Goal: Information Seeking & Learning: Learn about a topic

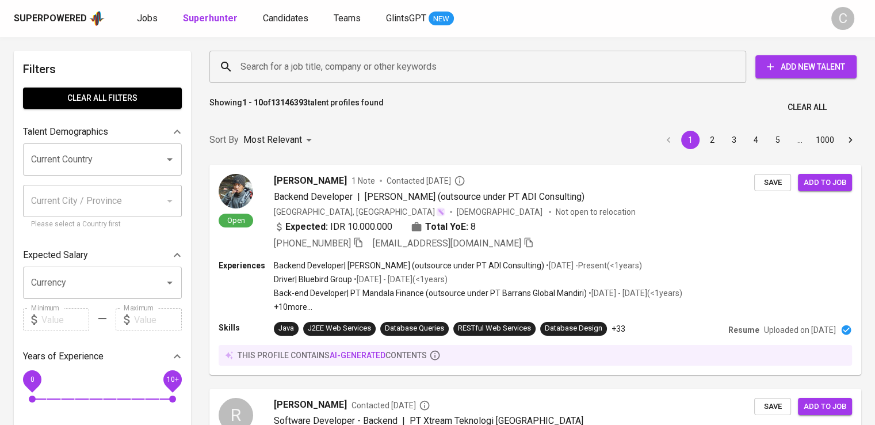
click at [384, 60] on input "Search for a job title, company or other keywords" at bounding box center [481, 67] width 486 height 22
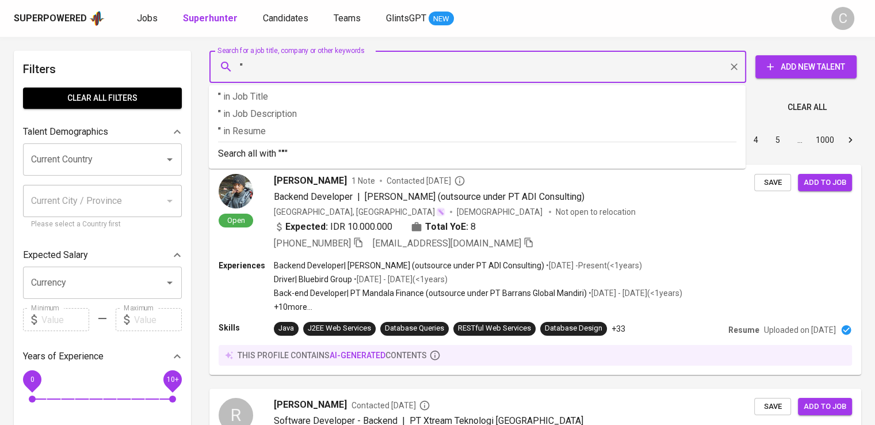
paste input "LEEA FOOTWEAR INDONESIA"
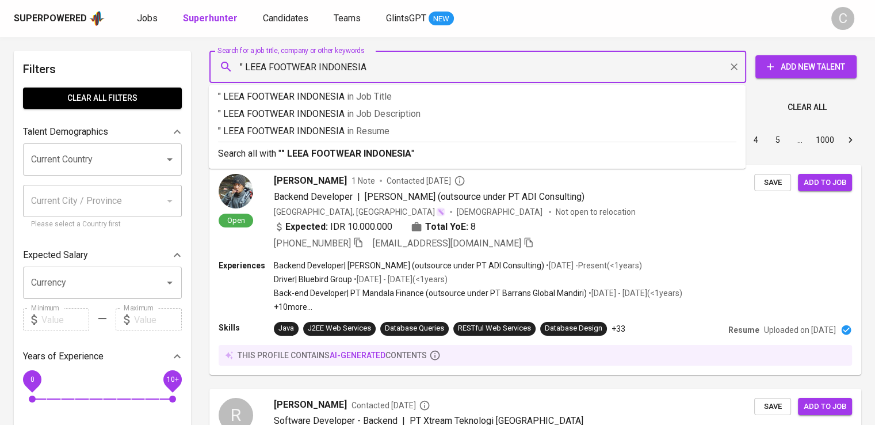
type input "" LEEA FOOTWEAR INDONESIA""
click at [387, 127] on span "in [GEOGRAPHIC_DATA]" at bounding box center [370, 130] width 43 height 11
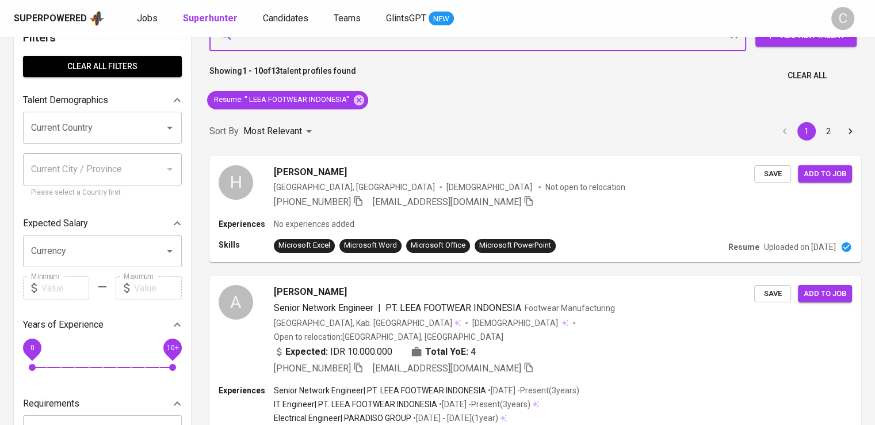
scroll to position [48, 0]
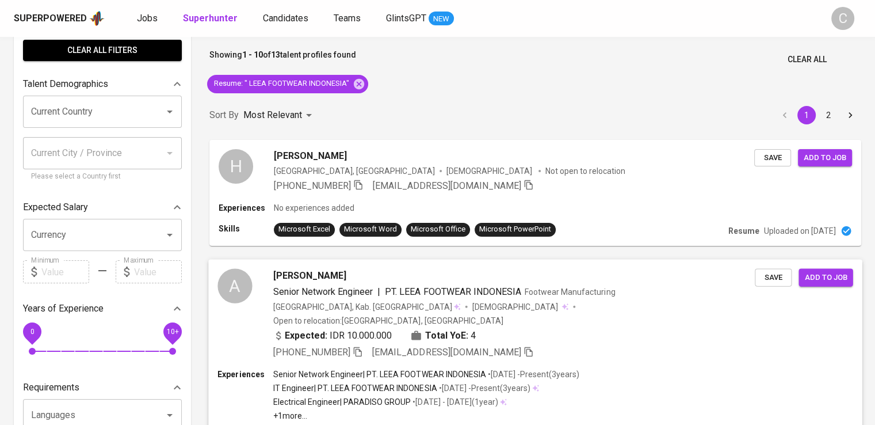
click at [384, 281] on div "[PERSON_NAME]" at bounding box center [514, 275] width 482 height 14
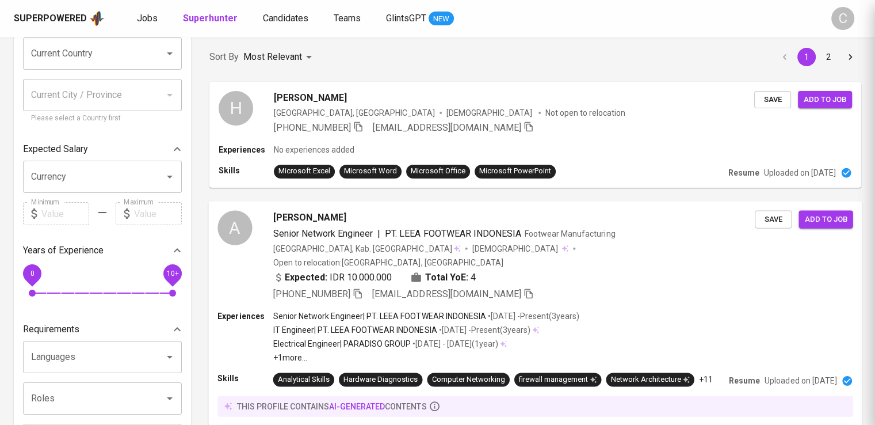
click at [326, 214] on span "[PERSON_NAME]" at bounding box center [309, 217] width 73 height 14
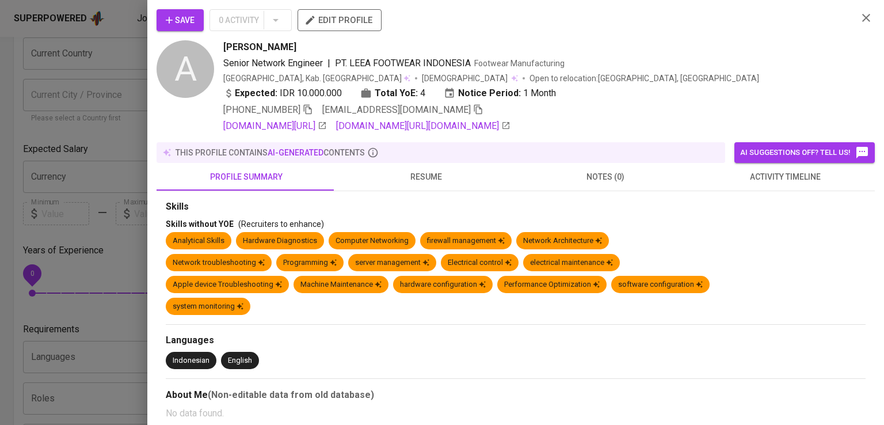
click at [746, 113] on div "[PHONE_NUMBER] [EMAIL_ADDRESS][DOMAIN_NAME]" at bounding box center [535, 110] width 625 height 14
click at [310, 111] on icon "button" at bounding box center [308, 109] width 10 height 10
click at [116, 79] on div at bounding box center [442, 212] width 884 height 425
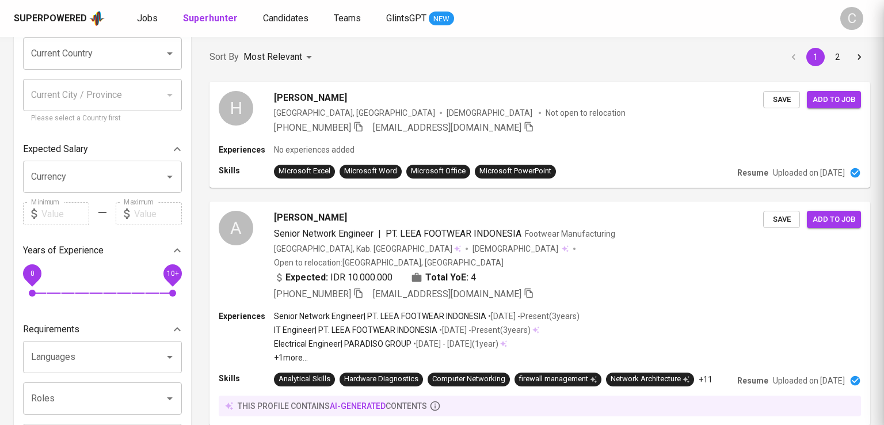
click at [116, 79] on div at bounding box center [442, 212] width 884 height 425
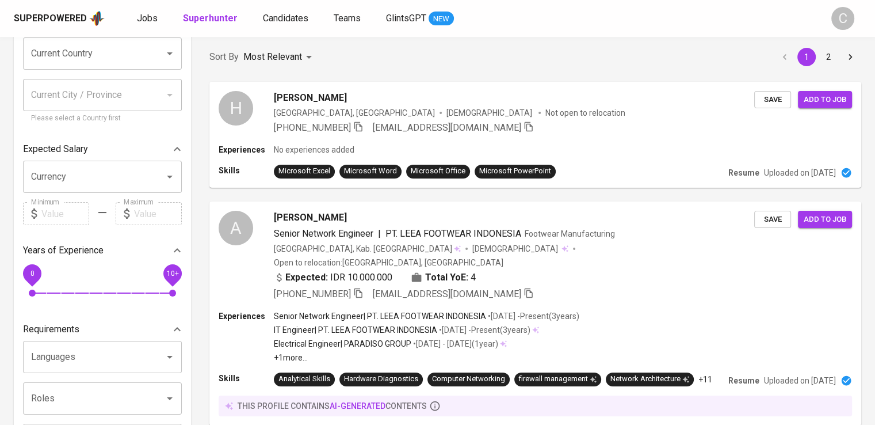
scroll to position [0, 0]
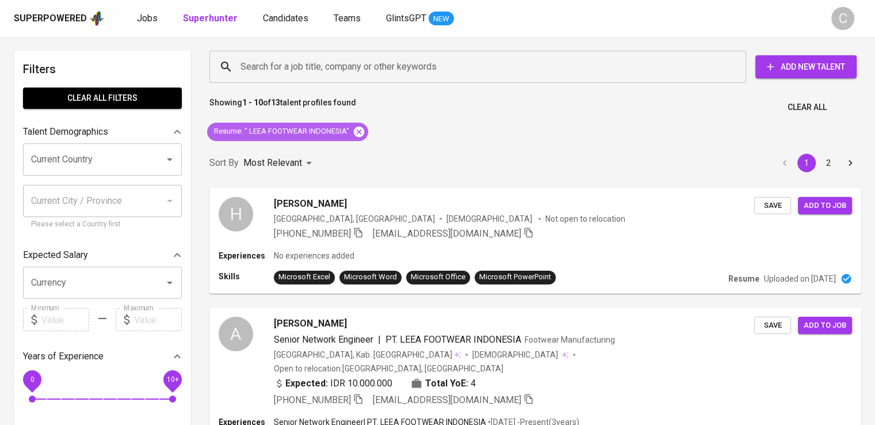
click at [361, 127] on icon at bounding box center [359, 131] width 10 height 10
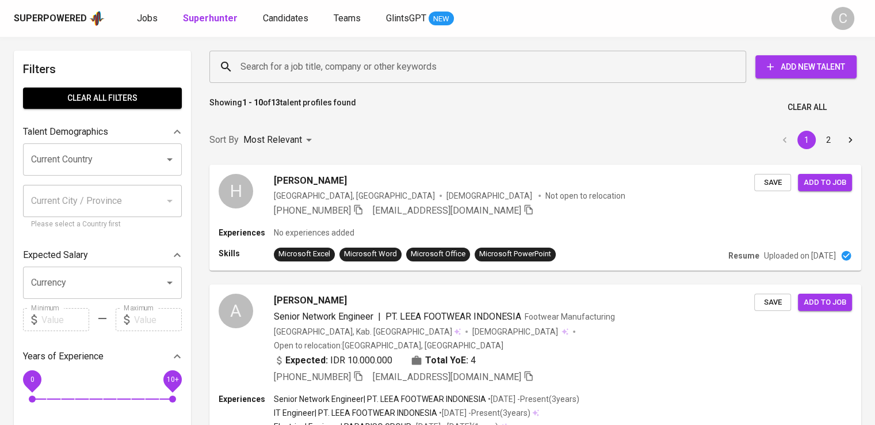
click at [350, 59] on input "Search for a job title, company or other keywords" at bounding box center [481, 67] width 486 height 22
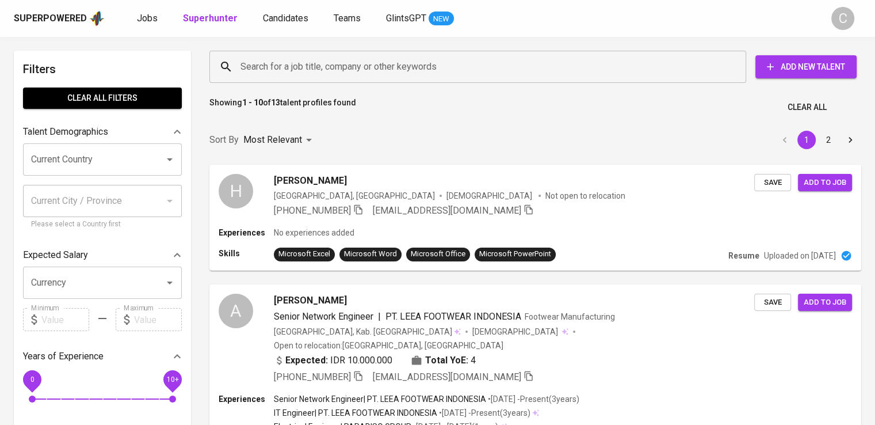
click at [350, 59] on input "Search for a job title, company or other keywords" at bounding box center [481, 67] width 486 height 22
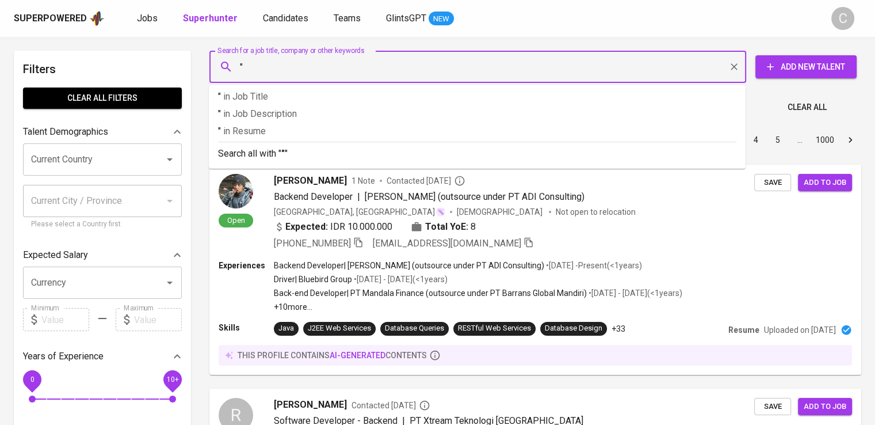
paste input "the [PERSON_NAME] agency"
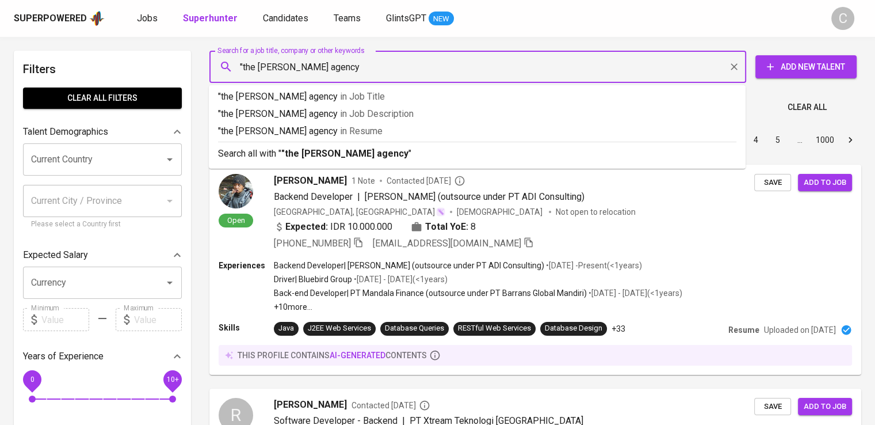
type input ""the [PERSON_NAME] agency""
click at [367, 128] on p ""the [PERSON_NAME] agency" in Resume" at bounding box center [477, 131] width 519 height 14
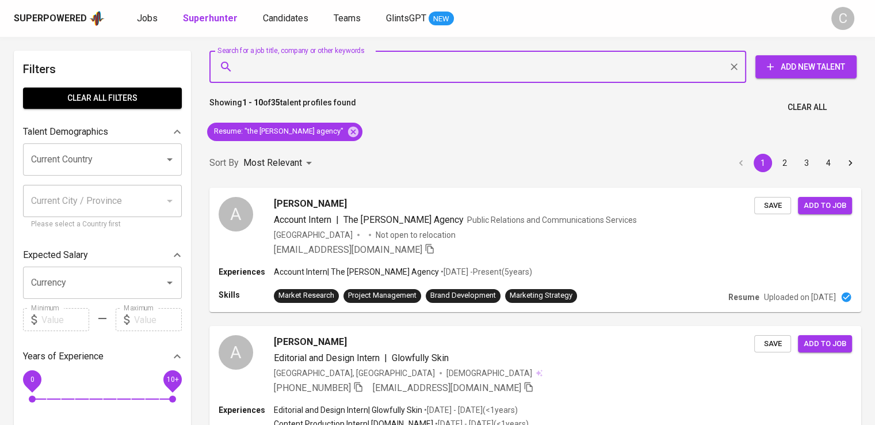
click at [125, 166] on input "Current Country" at bounding box center [86, 159] width 116 height 22
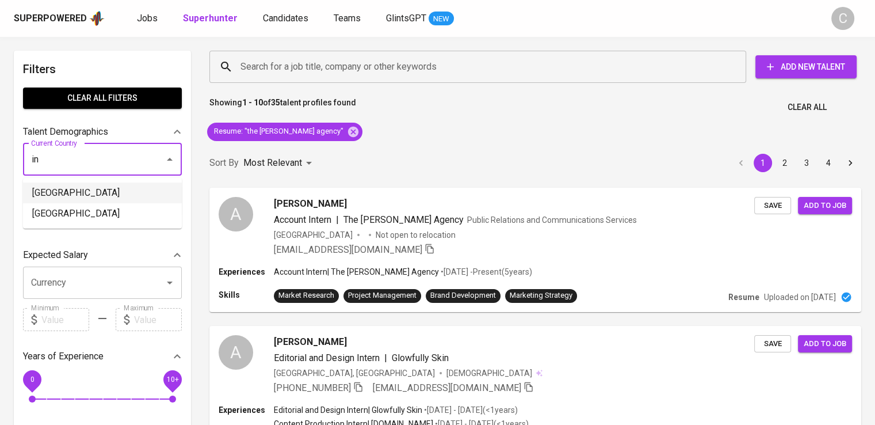
click at [118, 194] on li "[GEOGRAPHIC_DATA]" at bounding box center [102, 192] width 159 height 21
click at [118, 194] on input "Current City / Province" at bounding box center [93, 201] width 131 height 22
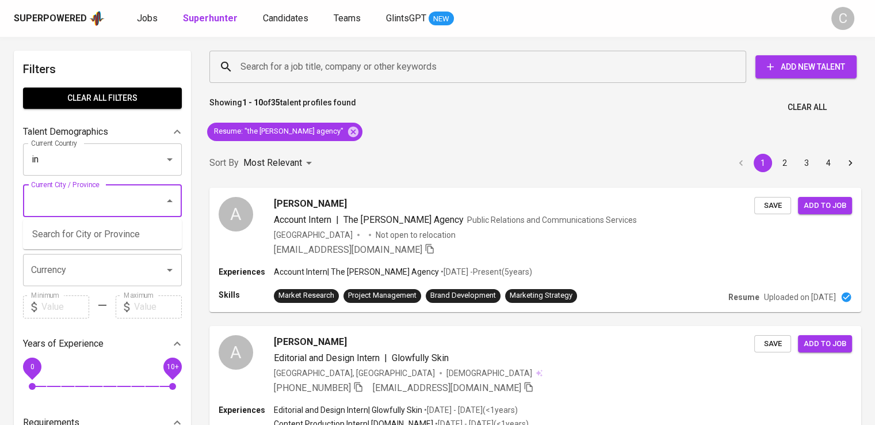
type input "[GEOGRAPHIC_DATA]"
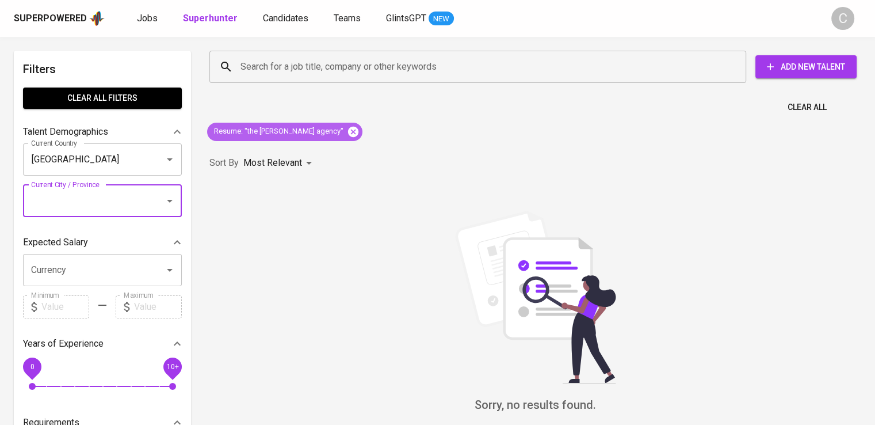
click at [348, 131] on icon at bounding box center [353, 131] width 10 height 10
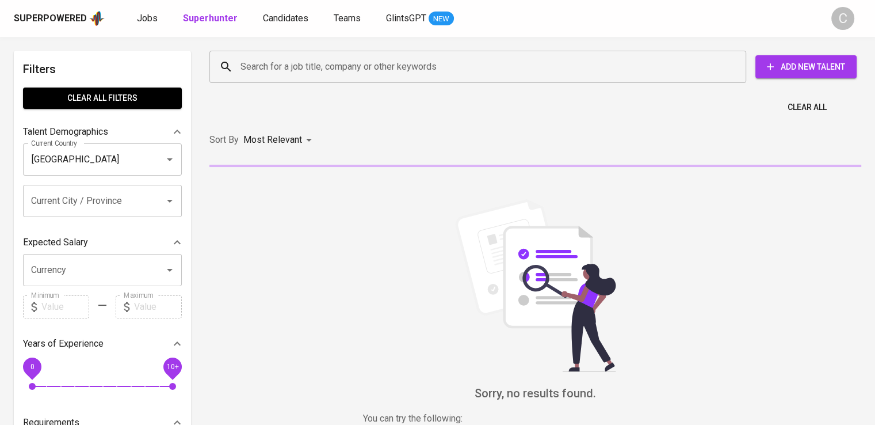
click at [360, 73] on input "Search for a job title, company or other keywords" at bounding box center [481, 67] width 486 height 22
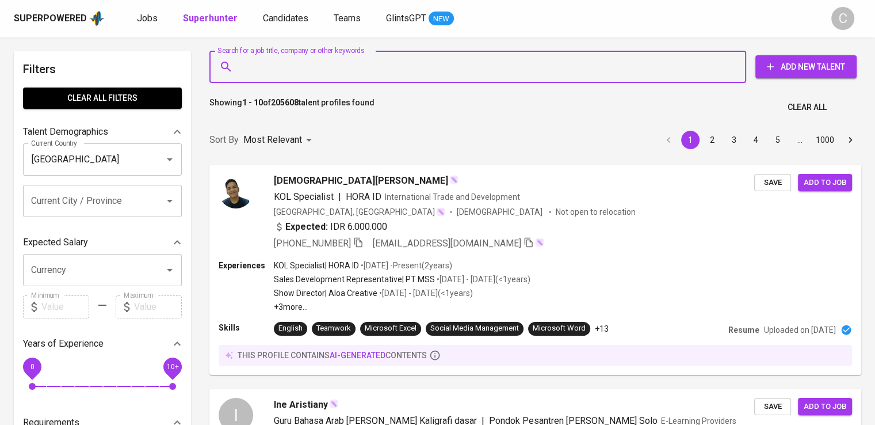
click at [360, 73] on input "Search for a job title, company or other keywords" at bounding box center [481, 67] width 486 height 22
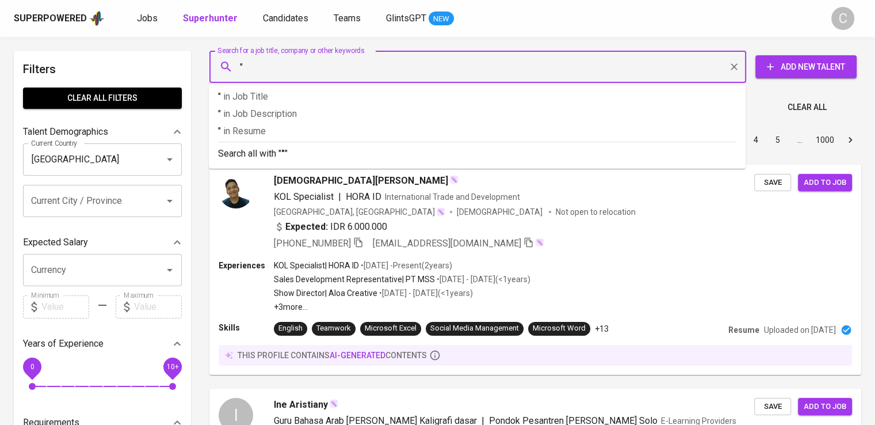
paste input "MIWADA INDUSTRIAL"
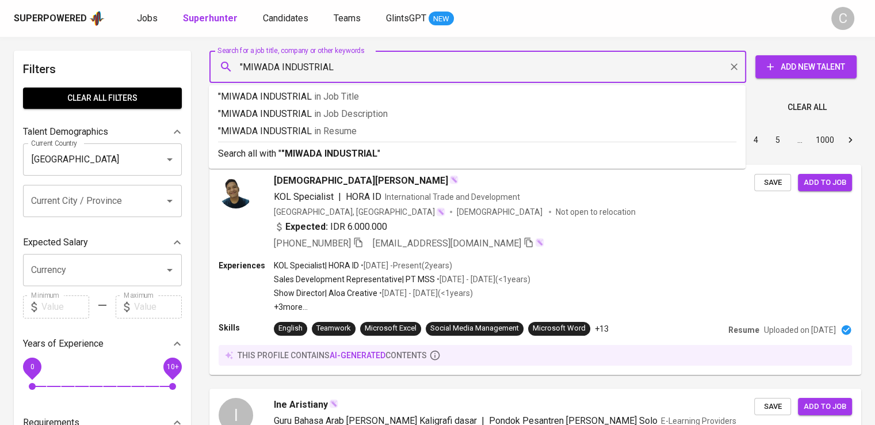
type input ""MIWADA INDUSTRIAL""
click at [375, 132] on p ""MIWADA INDUSTRIAL" in Resume" at bounding box center [477, 131] width 519 height 14
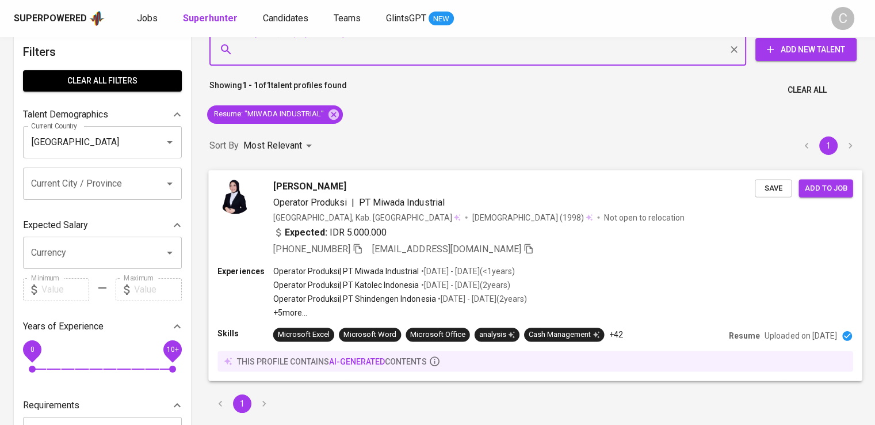
scroll to position [18, 0]
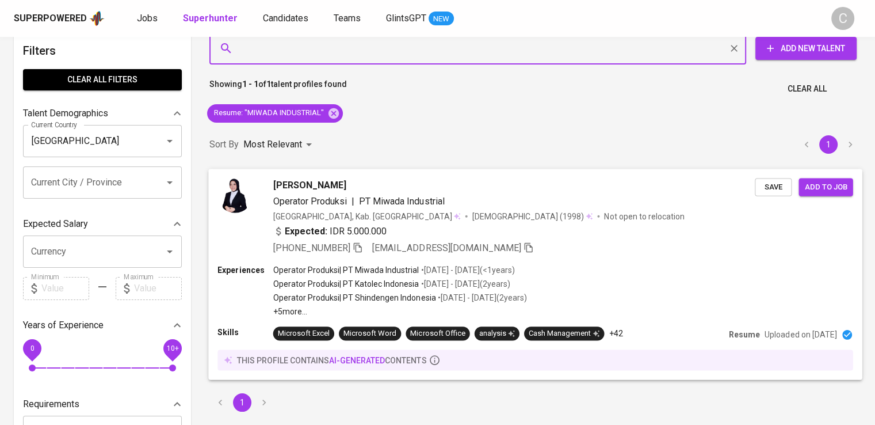
click at [443, 198] on span "PT Miwada Industrial" at bounding box center [401, 200] width 85 height 11
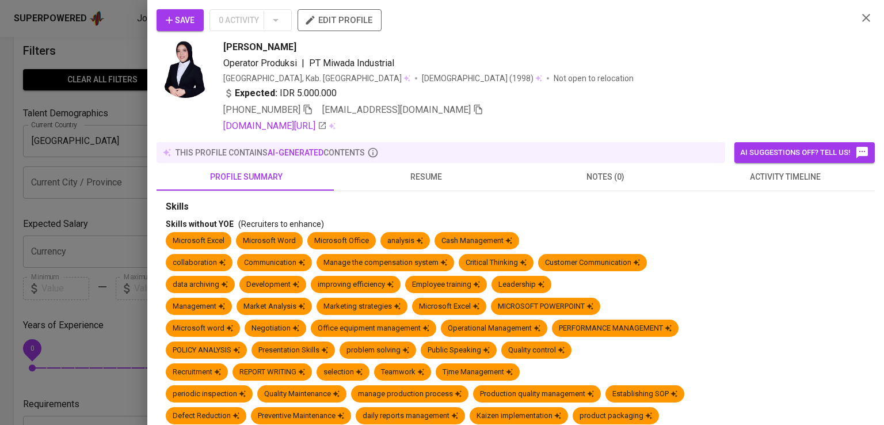
click at [688, 35] on div "Save 0 Activity edit profile" at bounding box center [503, 24] width 692 height 31
click at [308, 107] on icon "button" at bounding box center [308, 109] width 10 height 10
click at [306, 112] on icon "button" at bounding box center [308, 109] width 10 height 10
click at [122, 42] on div at bounding box center [442, 212] width 884 height 425
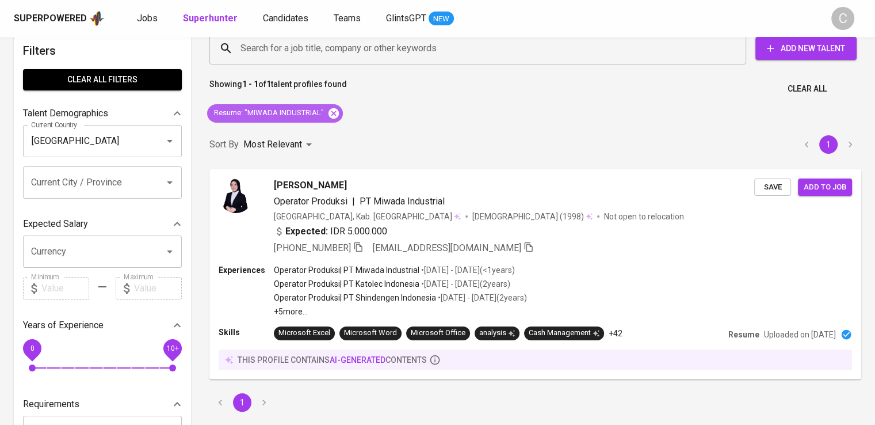
click at [336, 111] on icon at bounding box center [334, 113] width 10 height 10
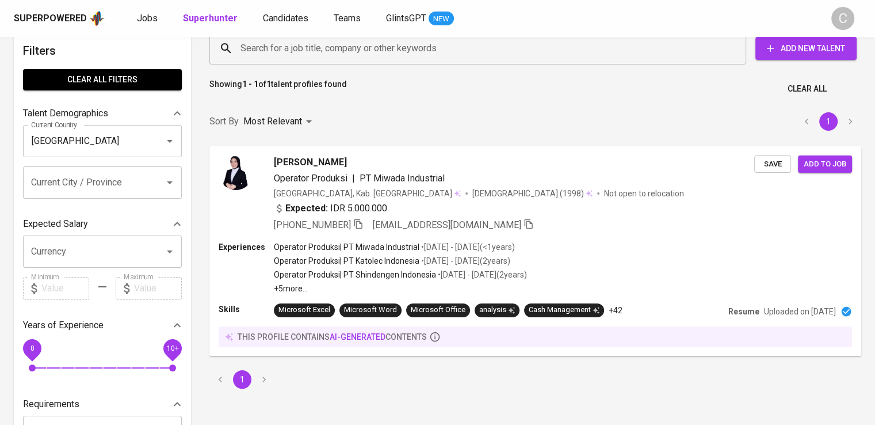
click at [356, 47] on input "Search for a job title, company or other keywords" at bounding box center [481, 48] width 486 height 22
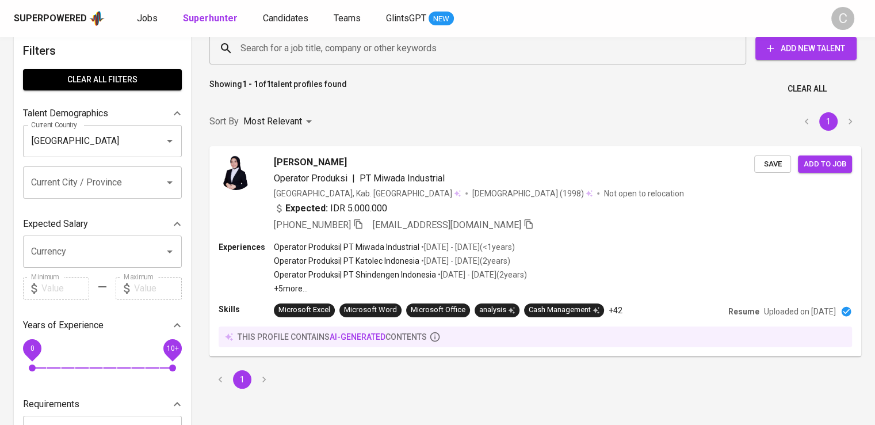
click at [356, 47] on input "Search for a job title, company or other keywords" at bounding box center [481, 48] width 486 height 22
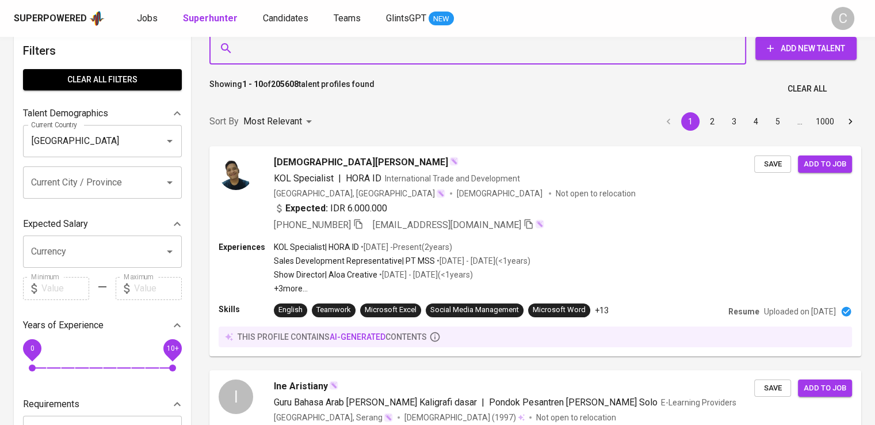
click at [356, 47] on input "Search for a job title, company or other keywords" at bounding box center [481, 48] width 486 height 22
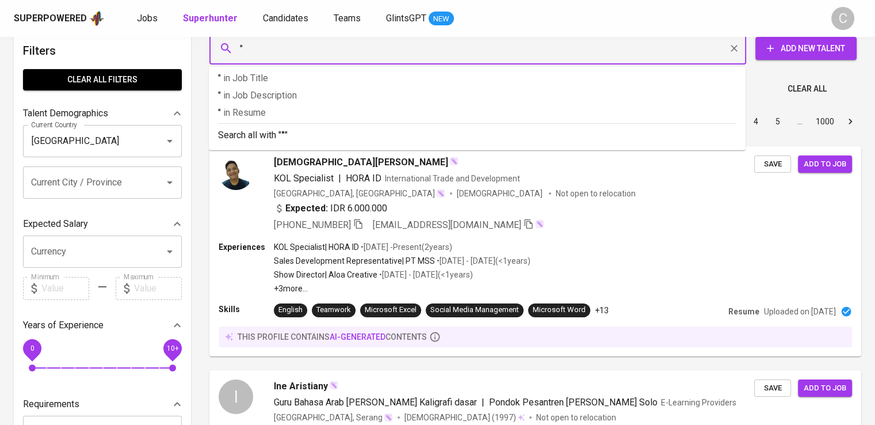
paste input "Ansel Sidiadinoto"
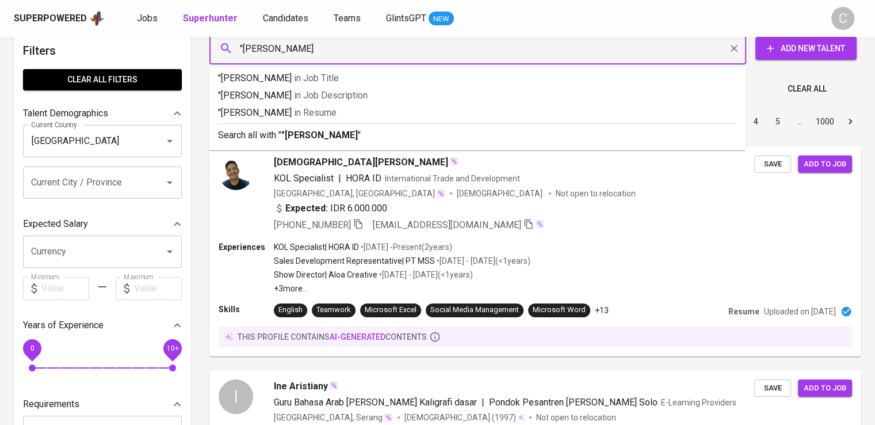
type input ""Ansel Sidiadinoto""
click at [379, 112] on p ""Ansel Sidiadinoto" in Resume" at bounding box center [477, 113] width 519 height 14
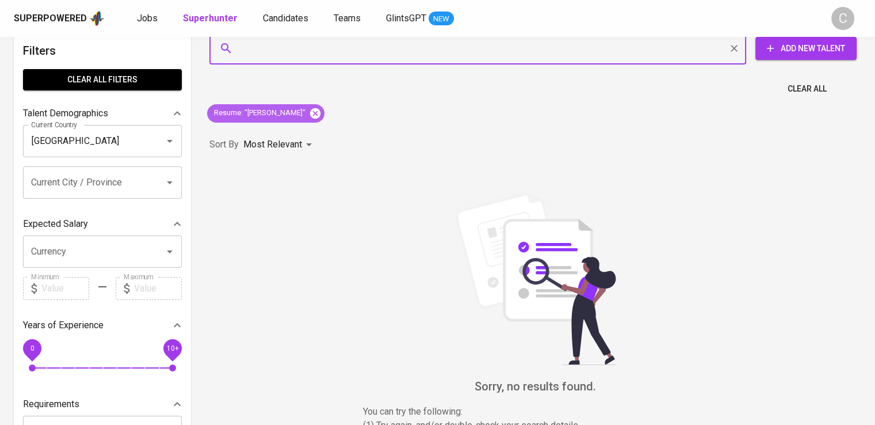
click at [318, 113] on icon at bounding box center [315, 113] width 10 height 10
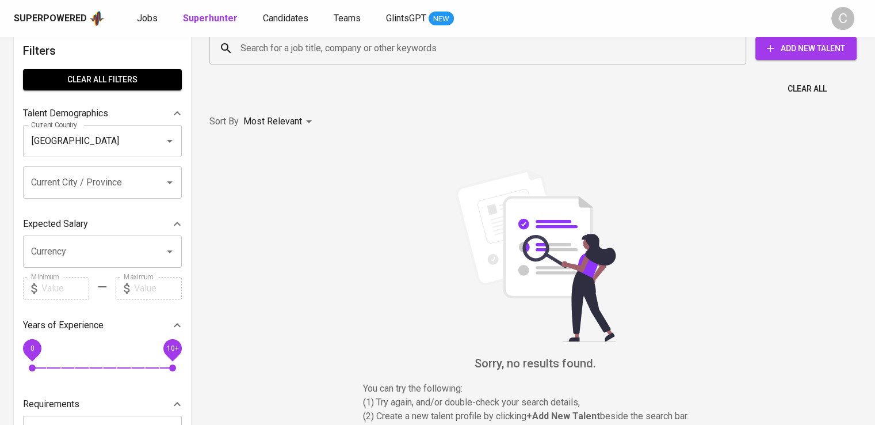
click at [354, 49] on input "Search for a job title, company or other keywords" at bounding box center [481, 48] width 486 height 22
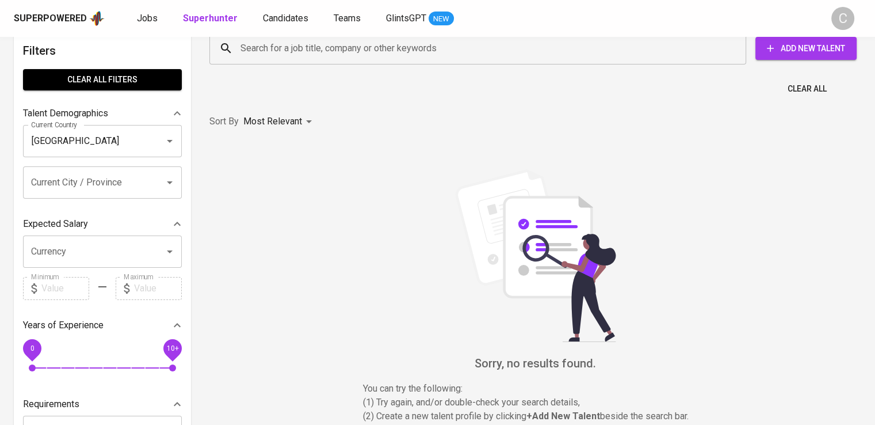
click at [354, 49] on input "Search for a job title, company or other keywords" at bounding box center [481, 48] width 486 height 22
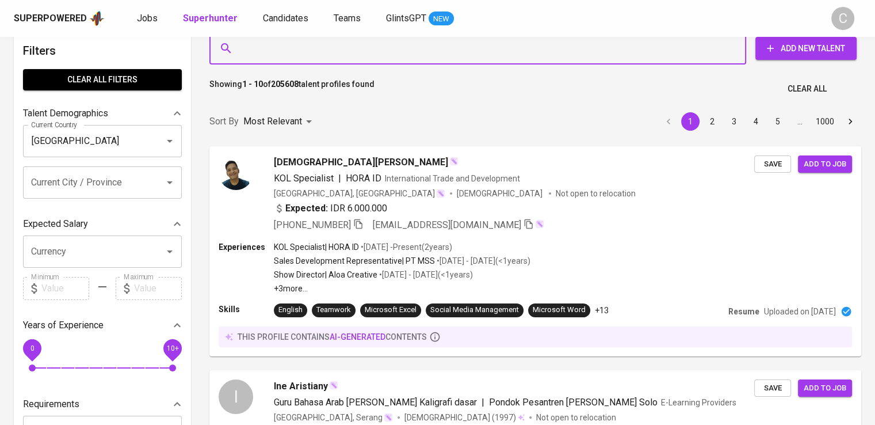
click at [354, 49] on input "Search for a job title, company or other keywords" at bounding box center [481, 48] width 486 height 22
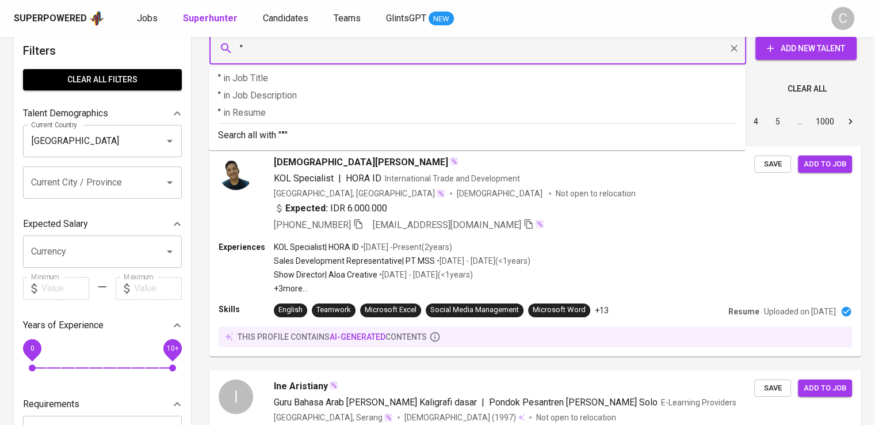
paste input "Sistem Aksesindo Perdana"
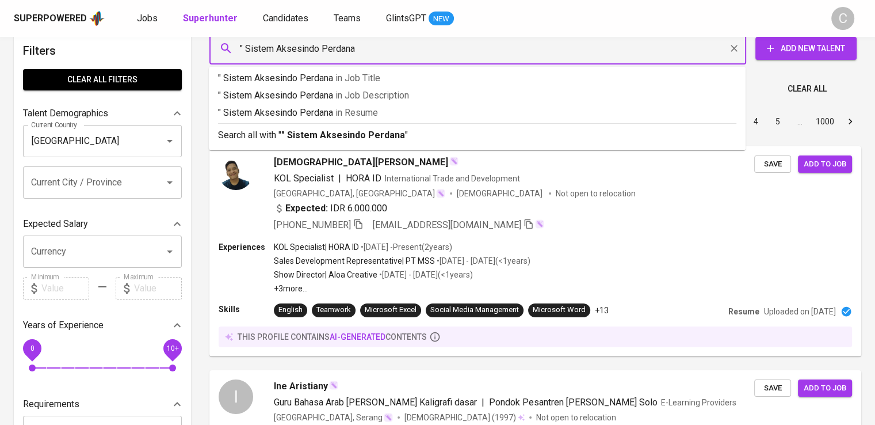
click at [246, 50] on input "" Sistem Aksesindo Perdana" at bounding box center [481, 48] width 486 height 22
click at [405, 49] on input ""Sistem Aksesindo Perdana" at bounding box center [481, 48] width 486 height 22
type input ""Sistem Aksesindo Perdana""
click at [425, 106] on p ""Sistem Aksesindo Perdana" in Resume" at bounding box center [477, 113] width 519 height 14
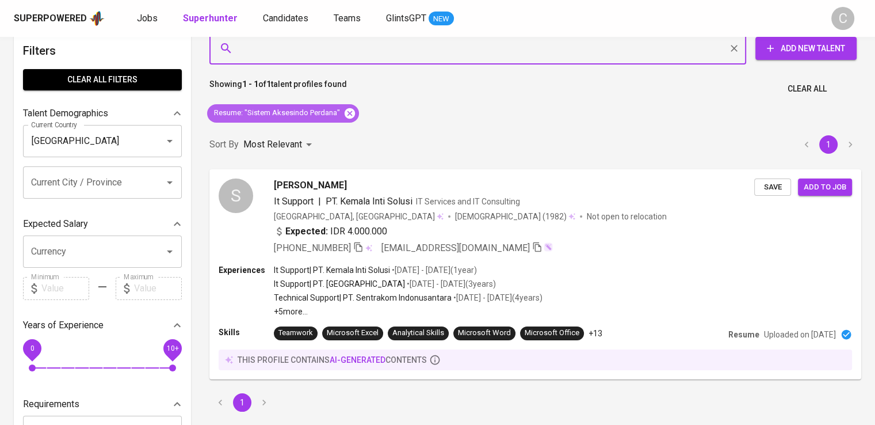
click at [354, 111] on icon at bounding box center [350, 113] width 13 height 13
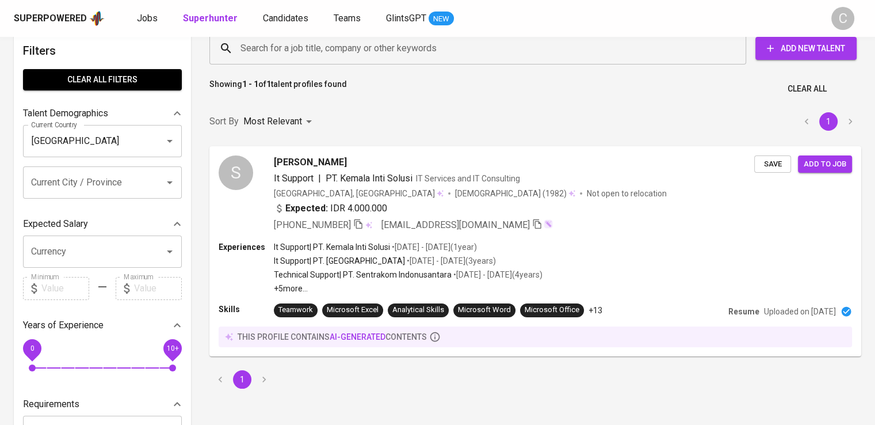
click at [364, 53] on input "Search for a job title, company or other keywords" at bounding box center [481, 48] width 486 height 22
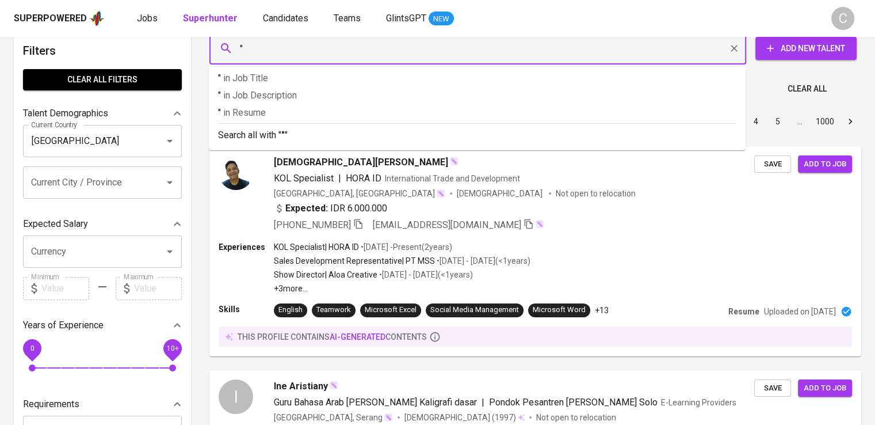
paste input "pola pulpindo mantap"
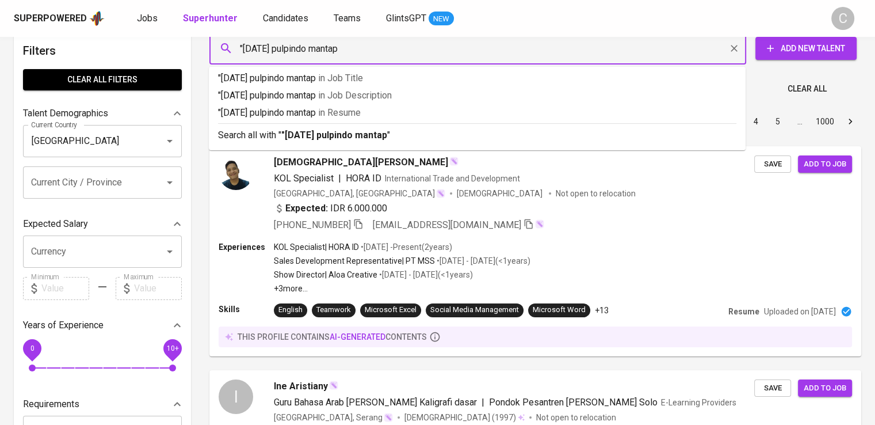
type input ""pola pulpindo mantap""
click at [379, 106] on p ""pola pulpindo mantap" in Resume" at bounding box center [477, 113] width 519 height 14
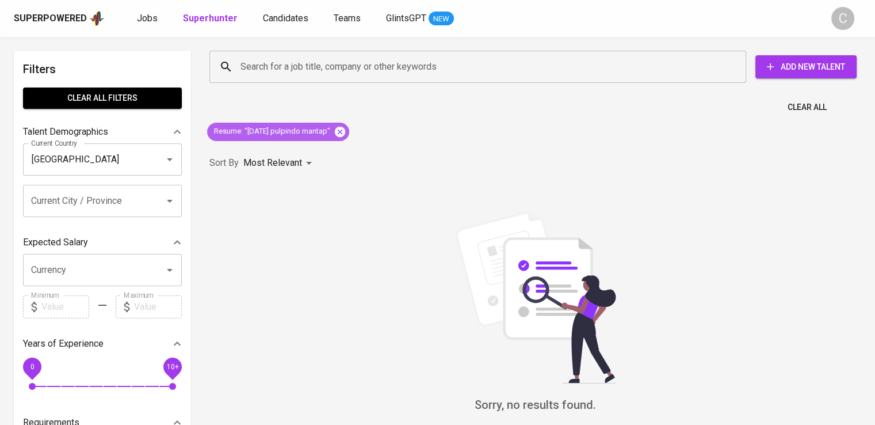
click at [335, 135] on icon at bounding box center [340, 131] width 10 height 10
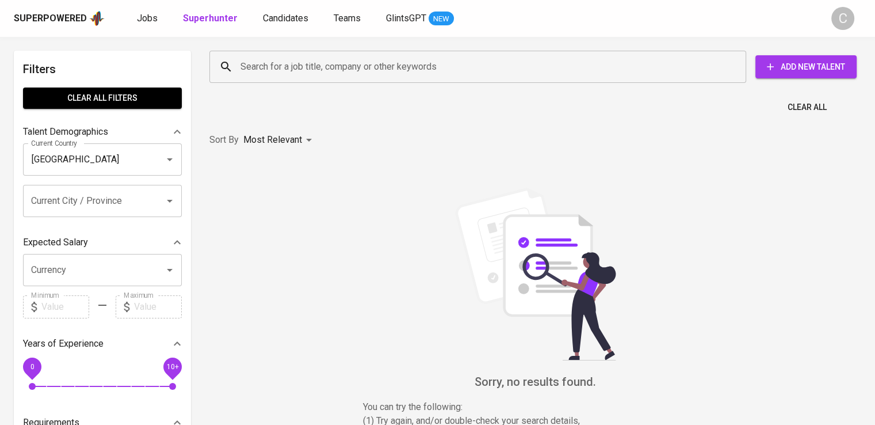
click at [343, 55] on div "Search for a job title, company or other keywords" at bounding box center [477, 67] width 537 height 32
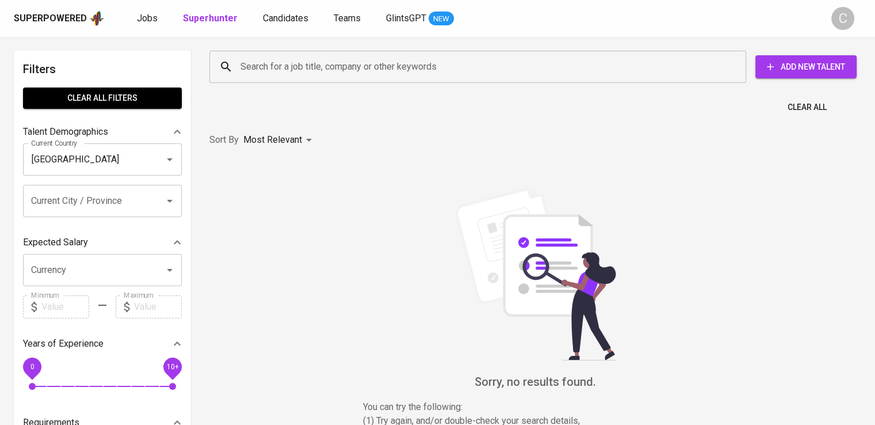
click at [343, 55] on div "Search for a job title, company or other keywords" at bounding box center [477, 67] width 537 height 32
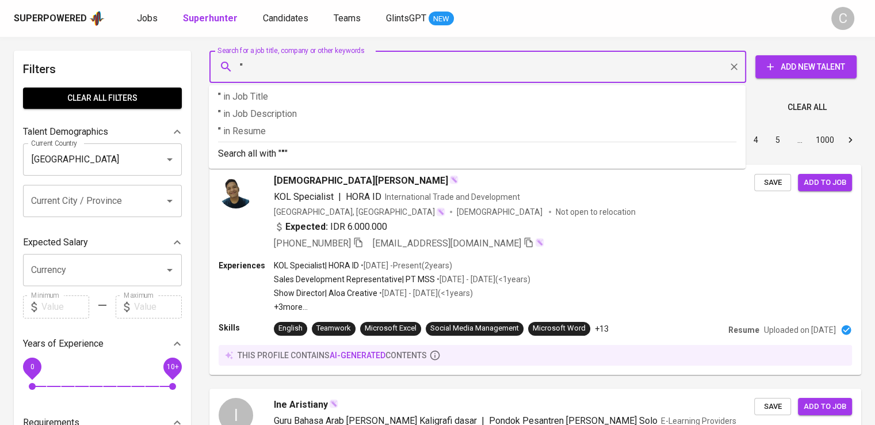
paste input "NIHON SEIKI INDONESIA"
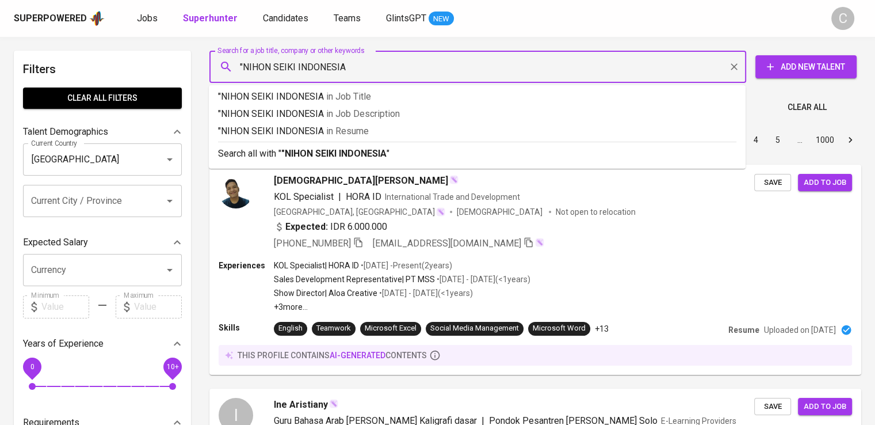
type input ""NIHON SEIKI INDONESIA""
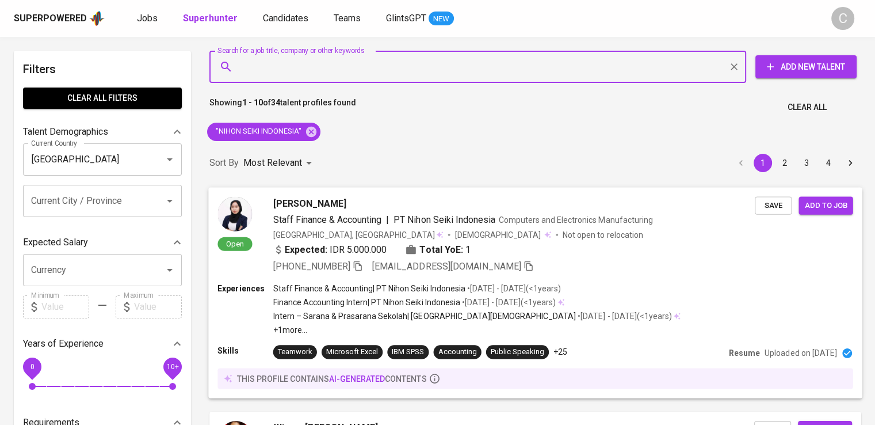
click at [661, 212] on div "Staff Finance & Accounting | PT Nihon Seiki Indonesia Computers and Electronics…" at bounding box center [514, 219] width 482 height 14
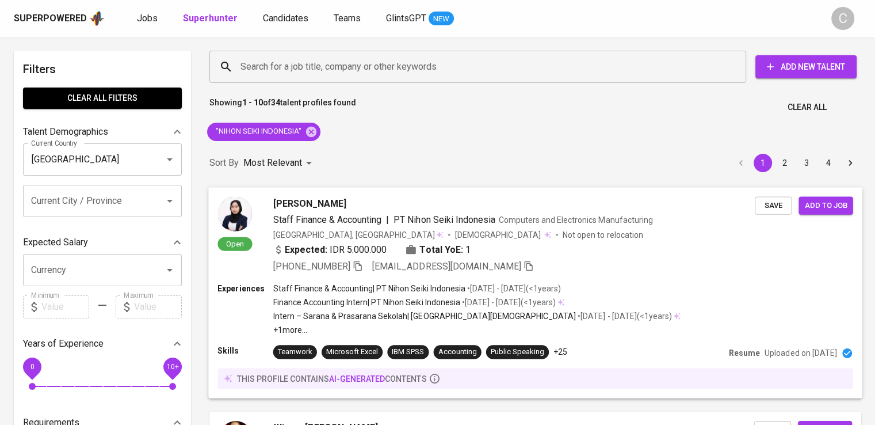
click at [799, 268] on div "Open Irna Nurrohmah Staff Finance & Accounting | PT Nihon Seiki Indonesia Compu…" at bounding box center [535, 235] width 654 height 96
click at [359, 262] on icon "button" at bounding box center [358, 266] width 8 height 10
click at [313, 128] on icon at bounding box center [311, 131] width 10 height 10
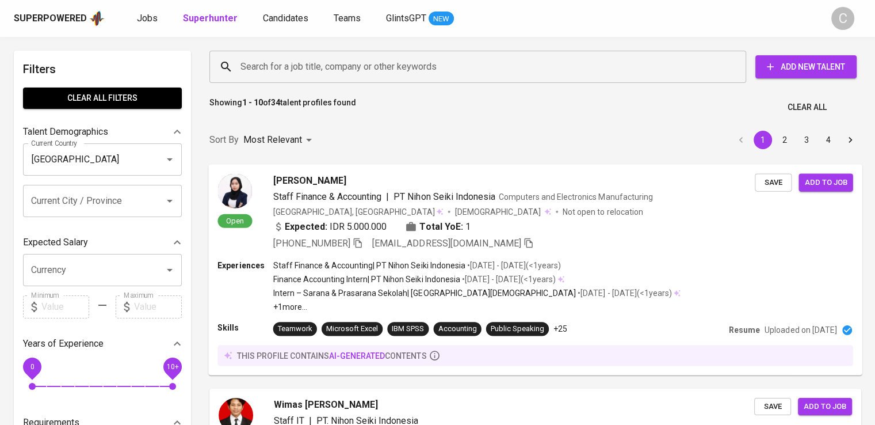
click at [338, 63] on input "Search for a job title, company or other keywords" at bounding box center [481, 67] width 486 height 22
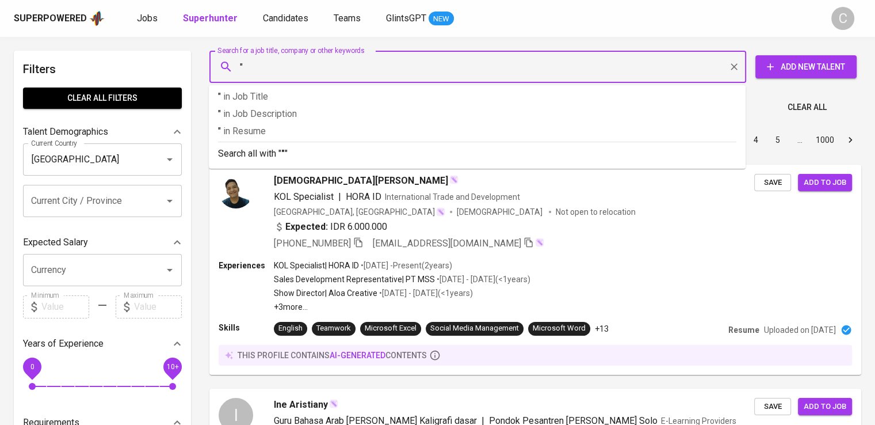
paste input "ARMADA MARITIM PERSADA"
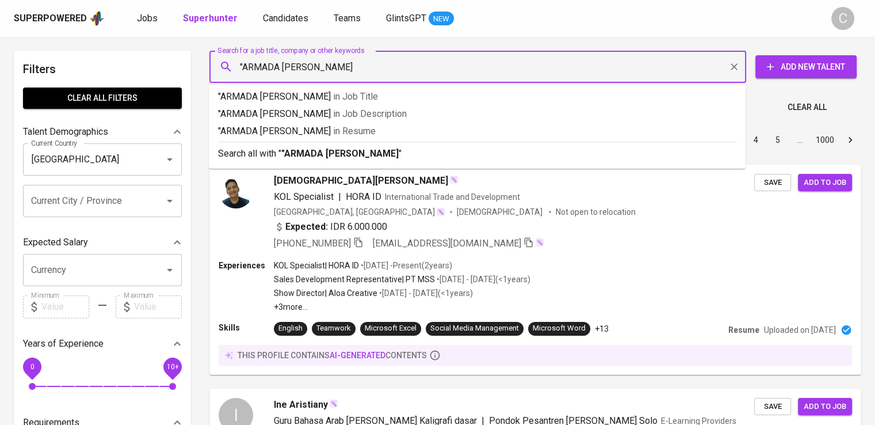
type input ""ARMADA MARITIM PERSADA""
click at [373, 125] on span "in [GEOGRAPHIC_DATA]" at bounding box center [357, 130] width 43 height 11
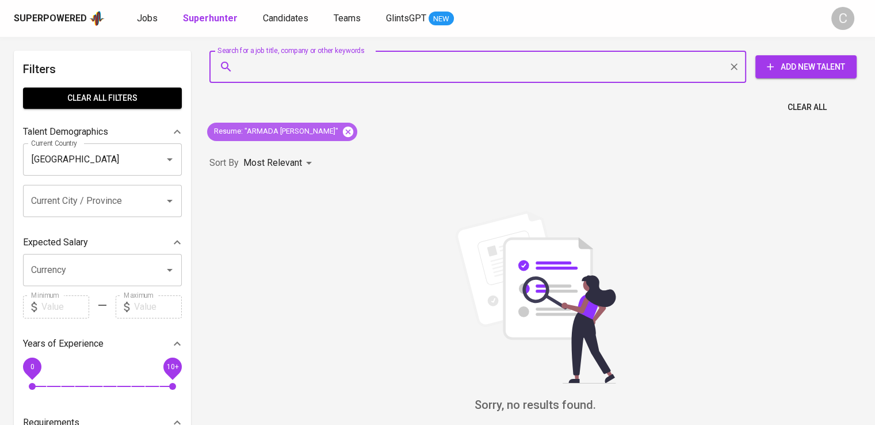
click at [353, 128] on icon at bounding box center [348, 131] width 10 height 10
